Goal: Task Accomplishment & Management: Manage account settings

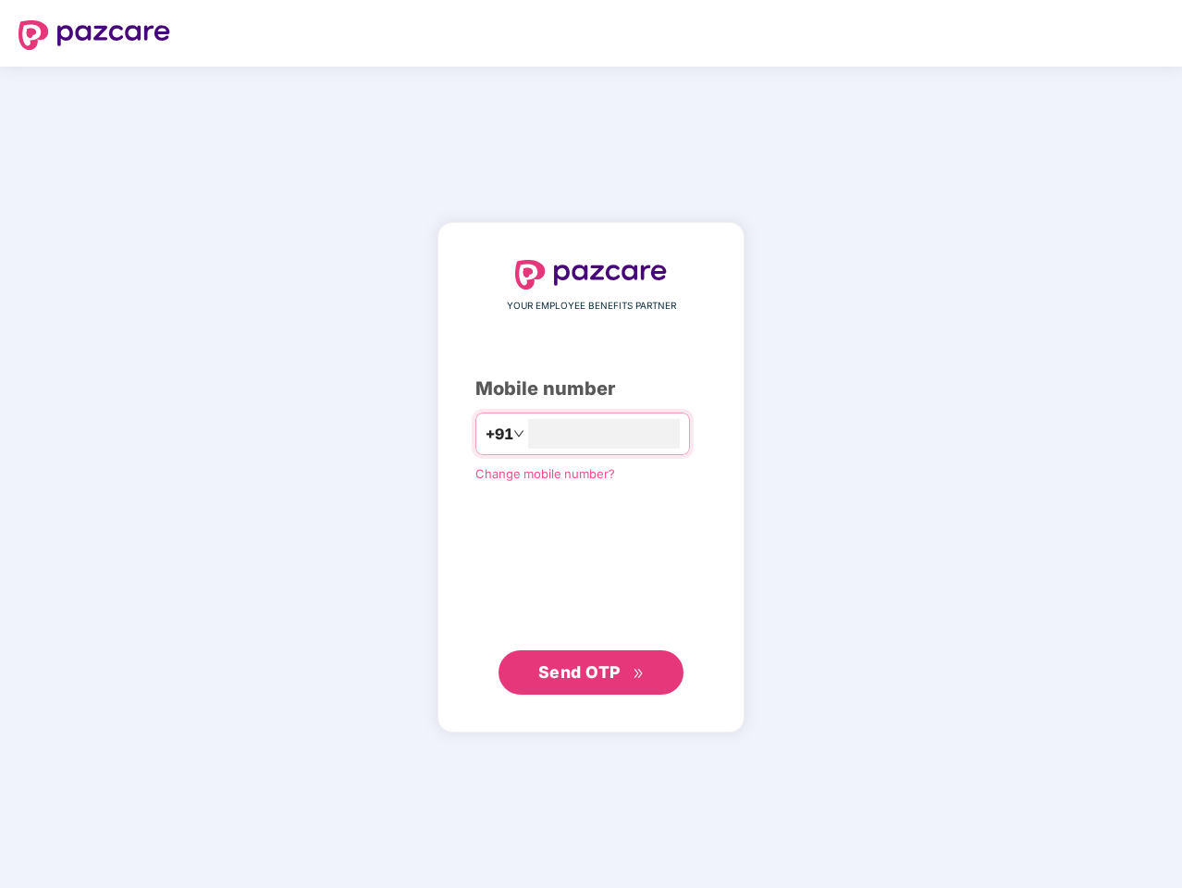
click at [591, 444] on input "number" at bounding box center [604, 434] width 152 height 30
click at [94, 35] on img at bounding box center [94, 35] width 152 height 30
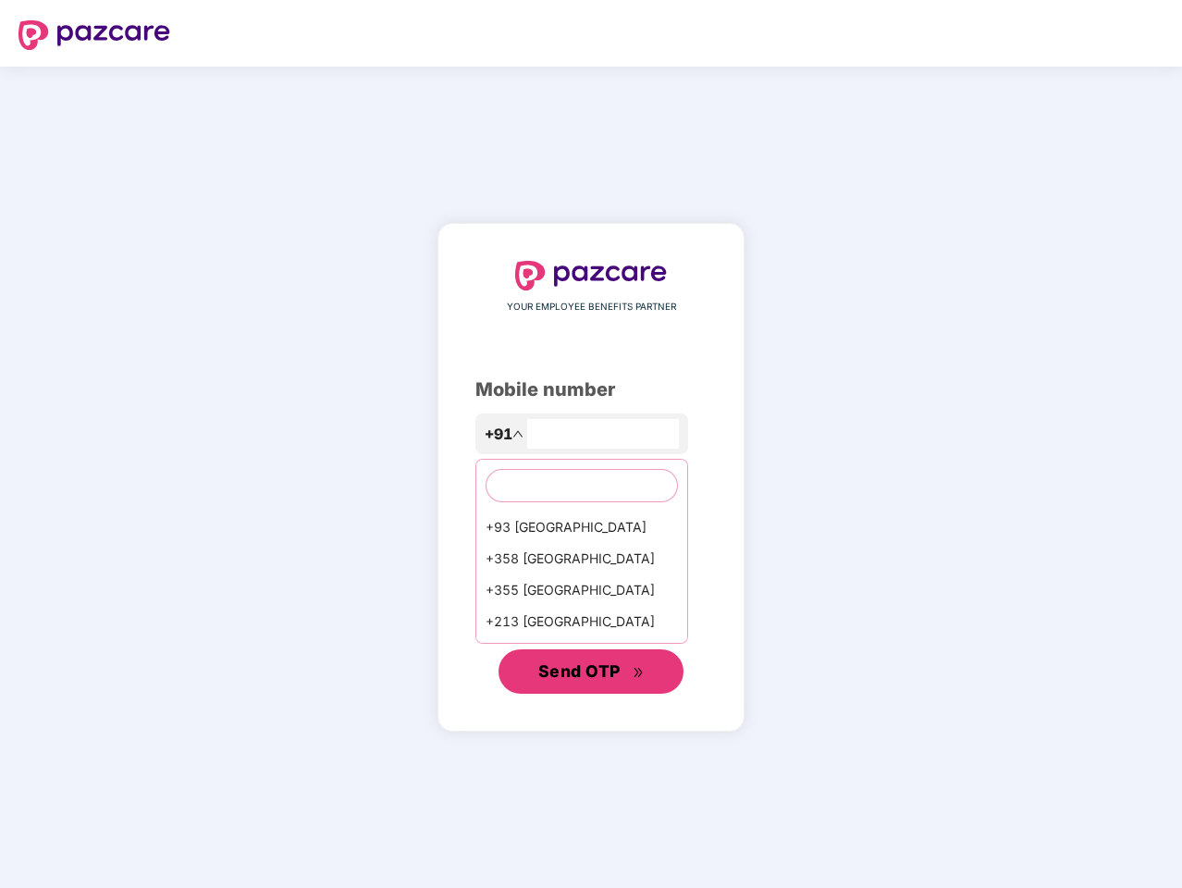
click at [591, 672] on span "Send OTP" at bounding box center [579, 670] width 82 height 19
